Goal: Information Seeking & Learning: Learn about a topic

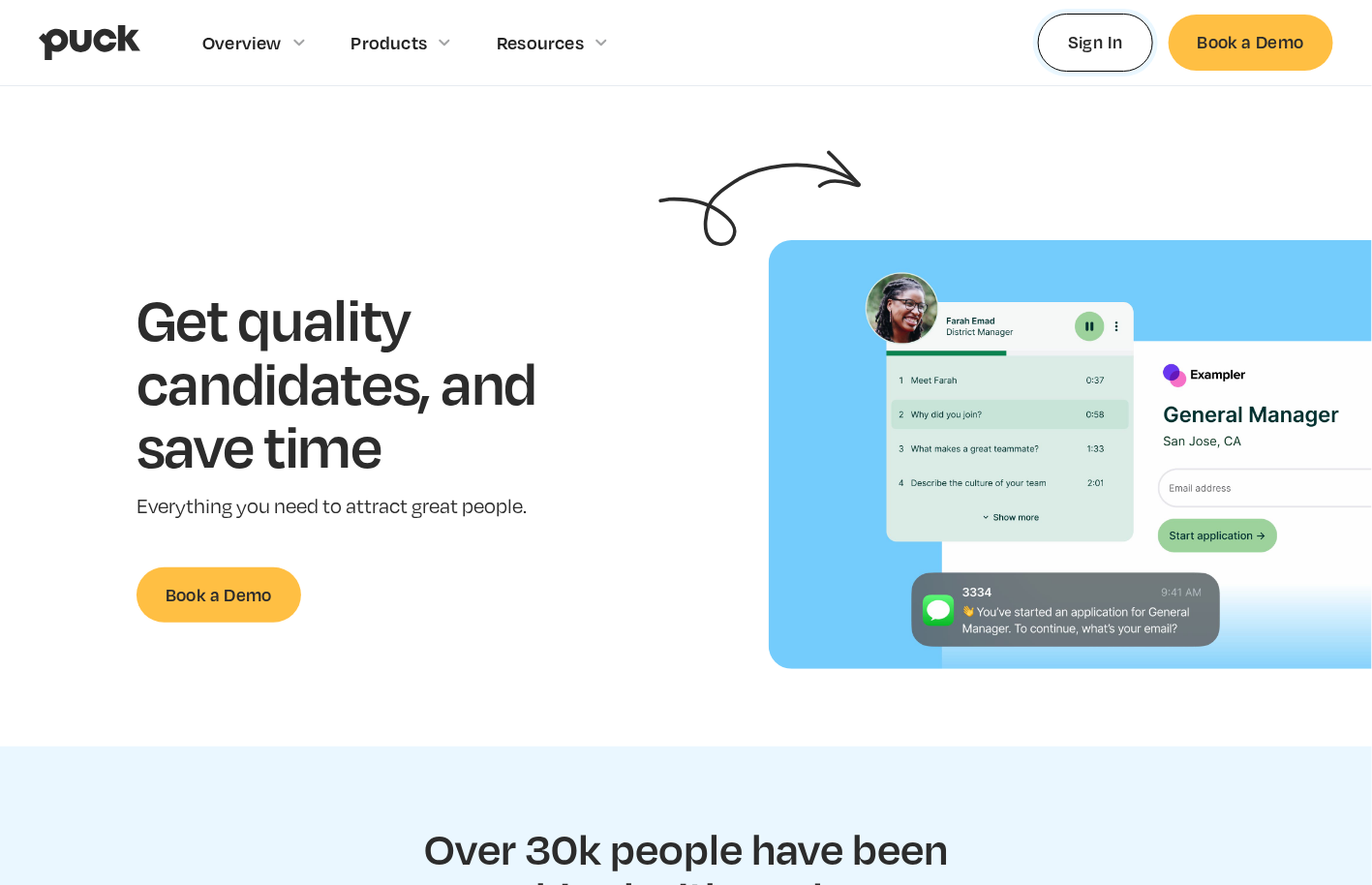
click at [1095, 29] on link "Sign In" at bounding box center [1095, 42] width 116 height 57
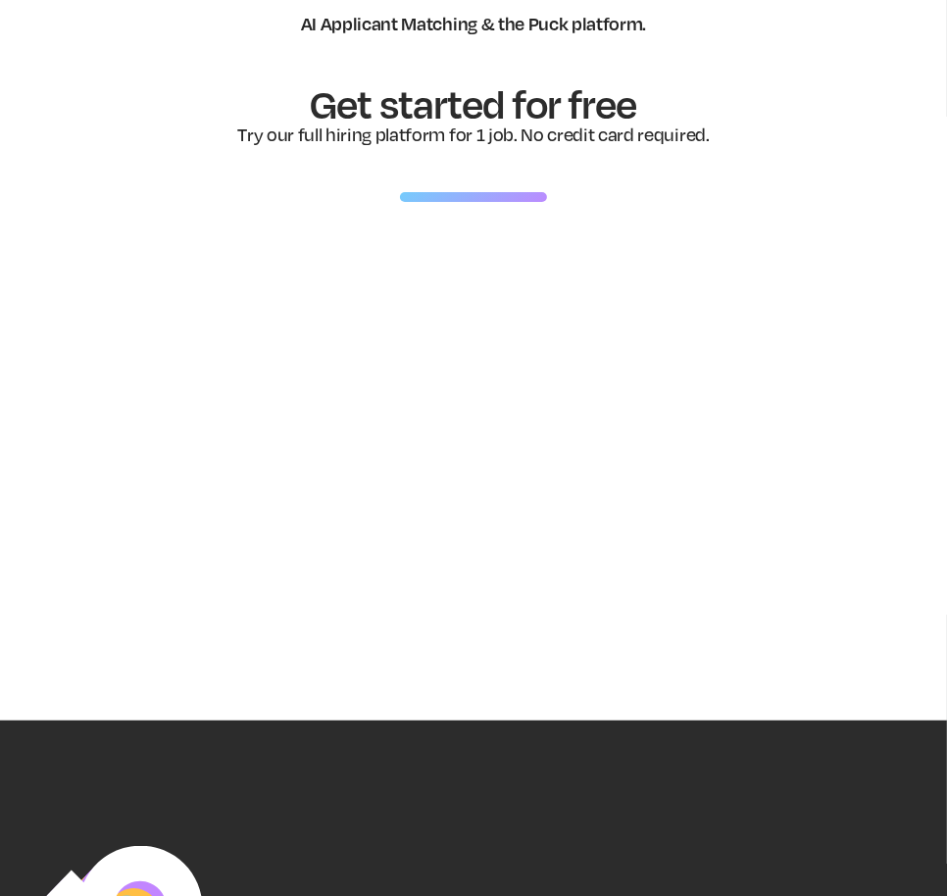
scroll to position [152, 0]
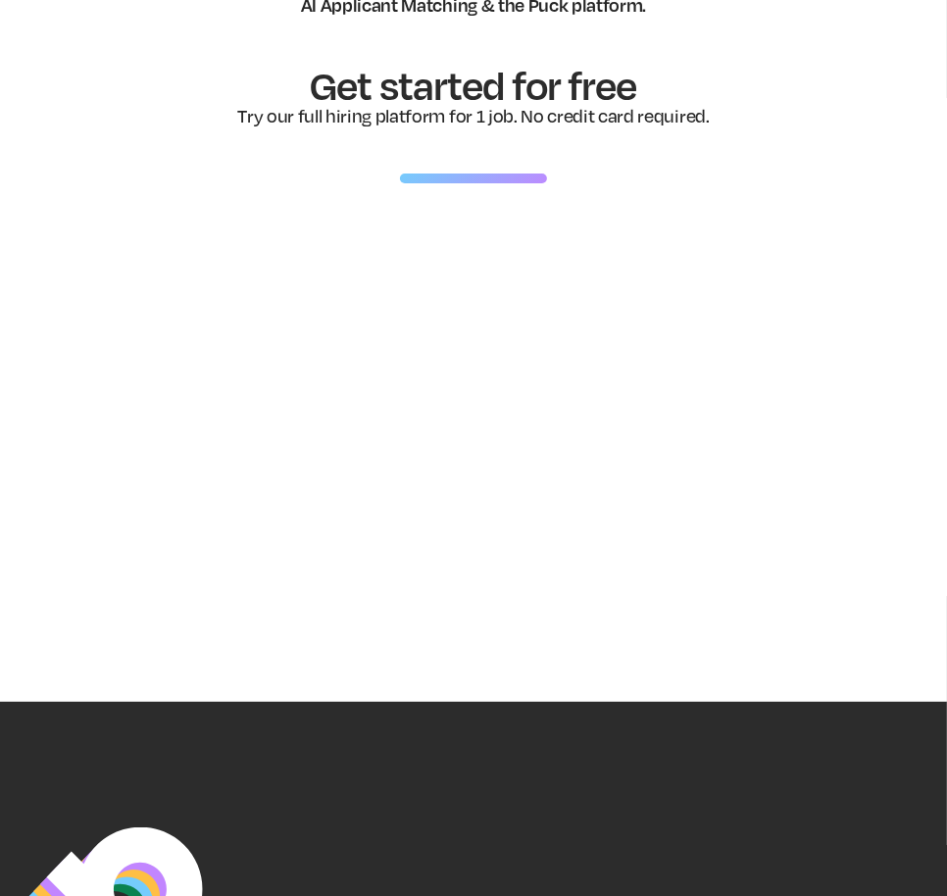
click at [564, 667] on section "AI Applicant Matching & the Puck platform. Get started for free Try our full hi…" at bounding box center [473, 309] width 947 height 786
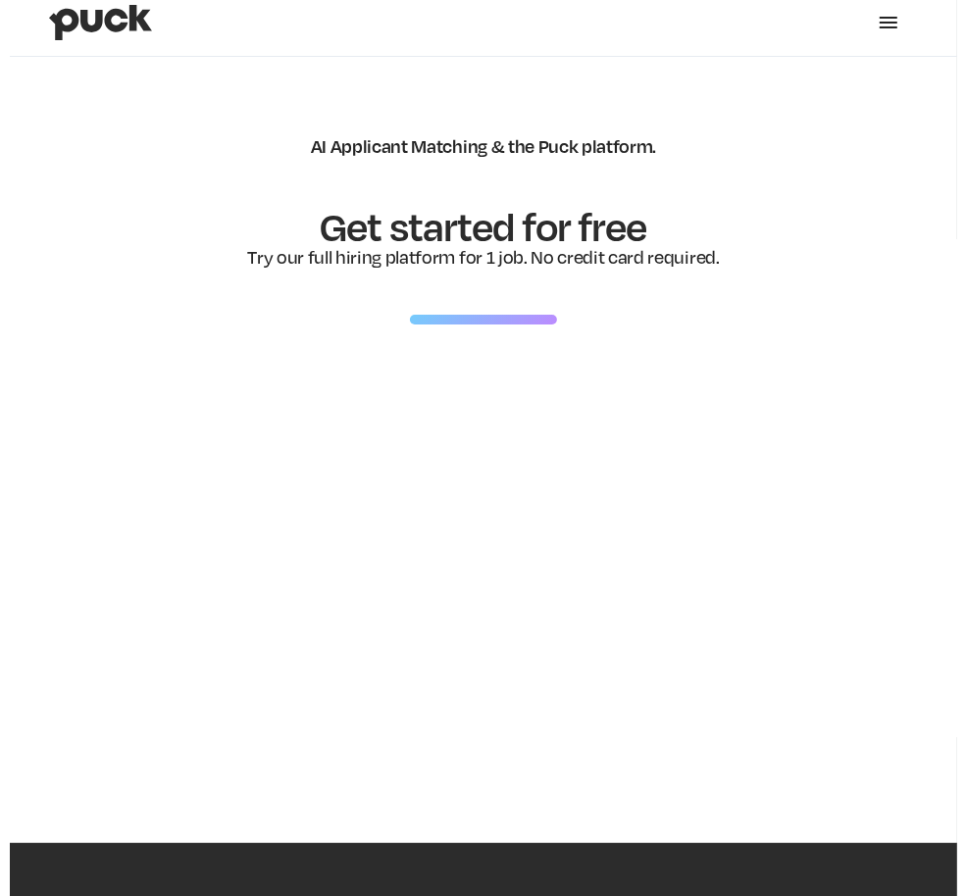
scroll to position [0, 0]
